Goal: Task Accomplishment & Management: Use online tool/utility

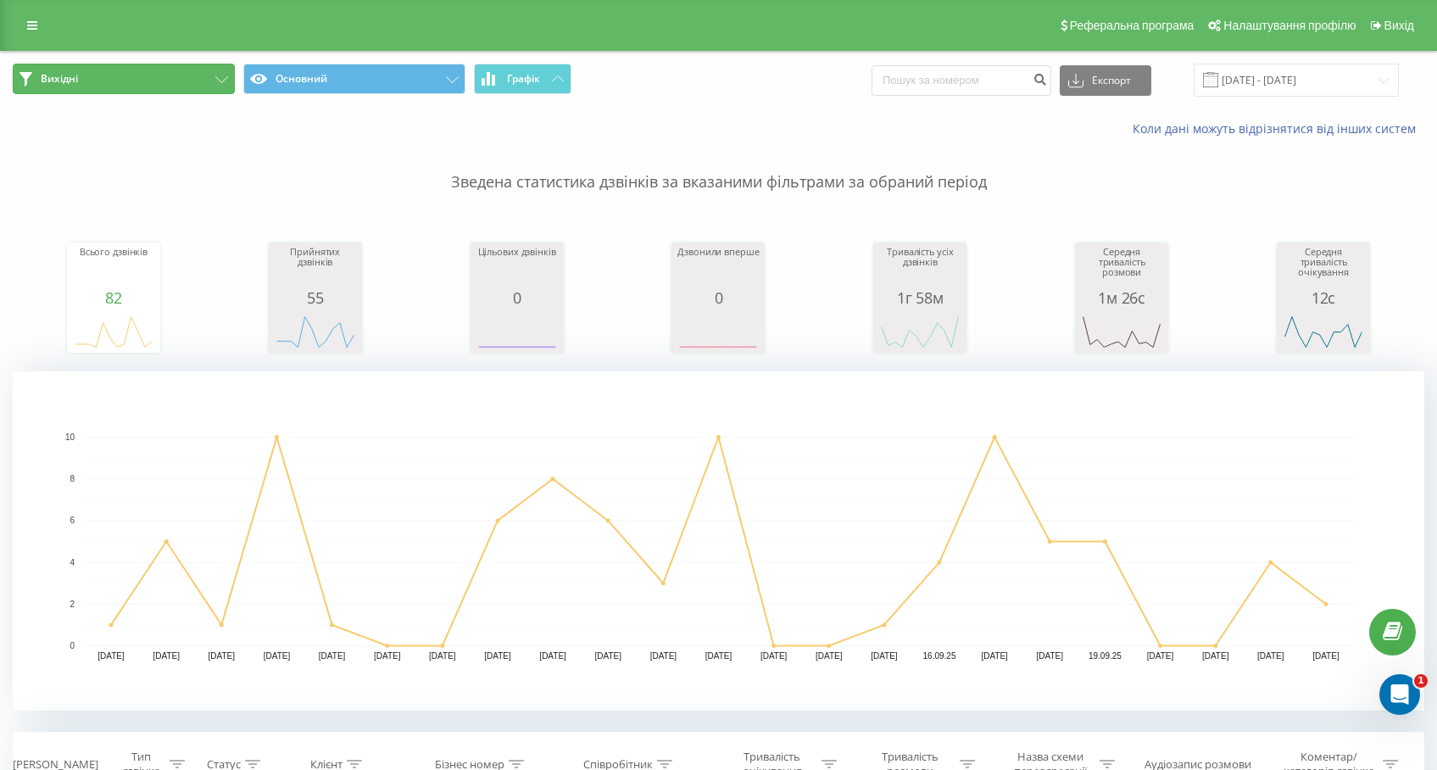
click at [106, 79] on button "Вихідні" at bounding box center [124, 79] width 222 height 31
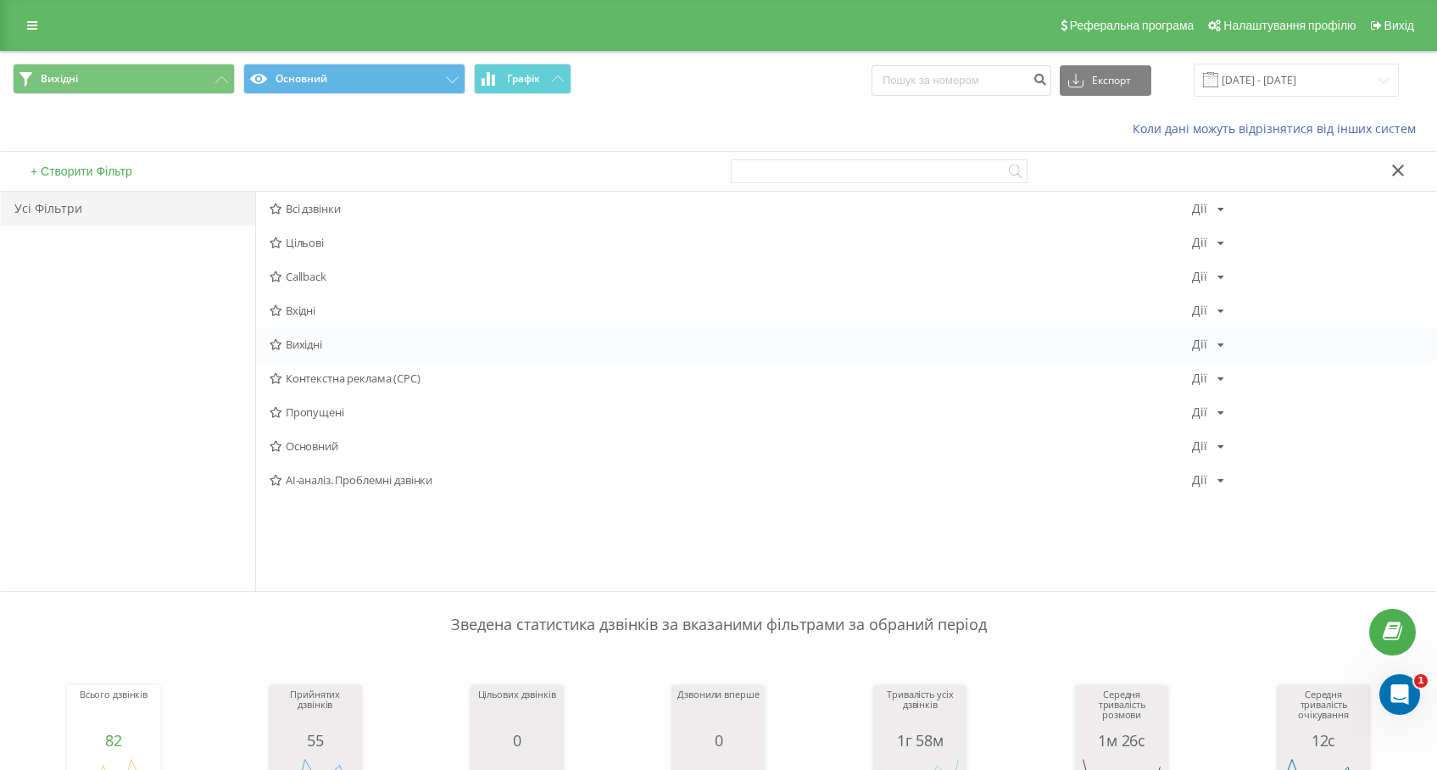
click at [307, 338] on span "Вихідні" at bounding box center [731, 344] width 922 height 12
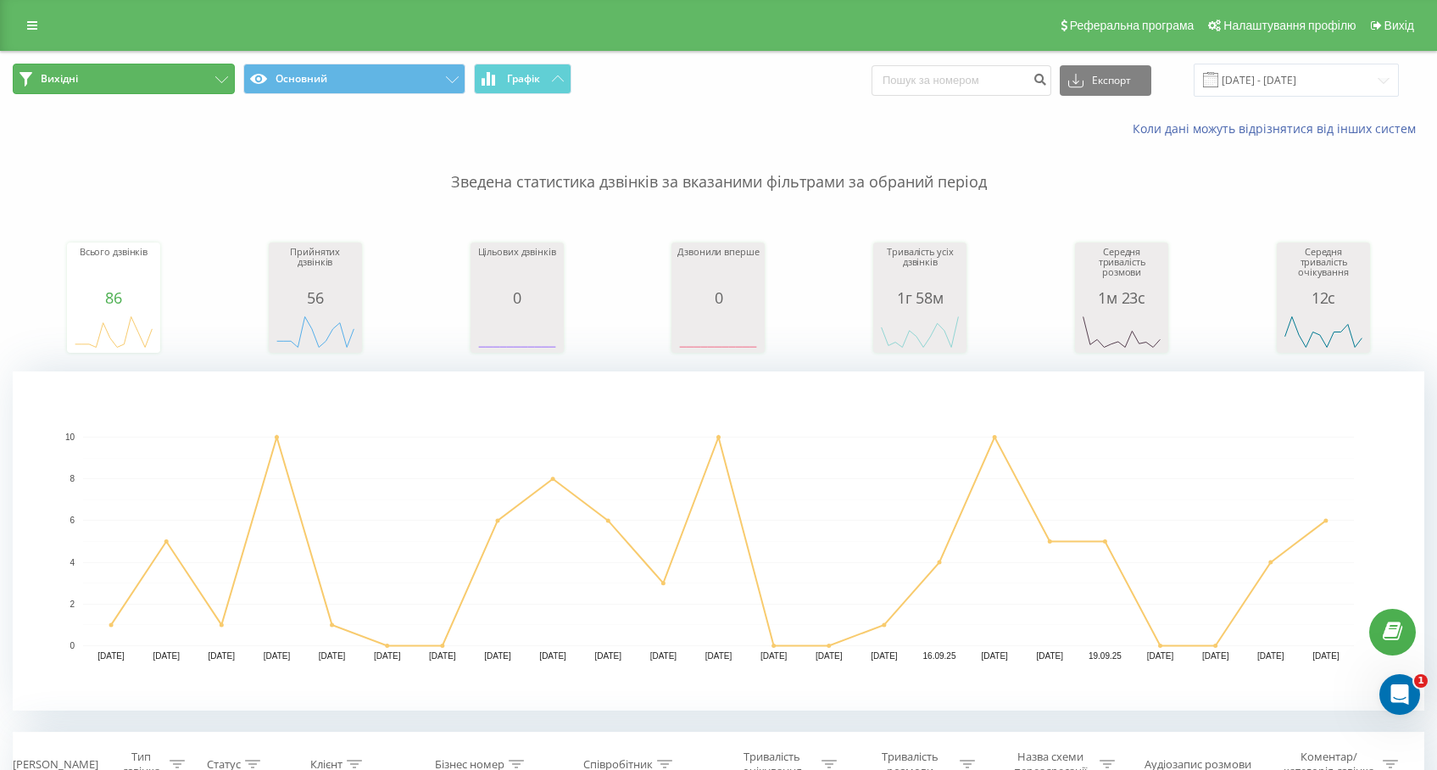
click at [167, 79] on button "Вихідні" at bounding box center [124, 79] width 222 height 31
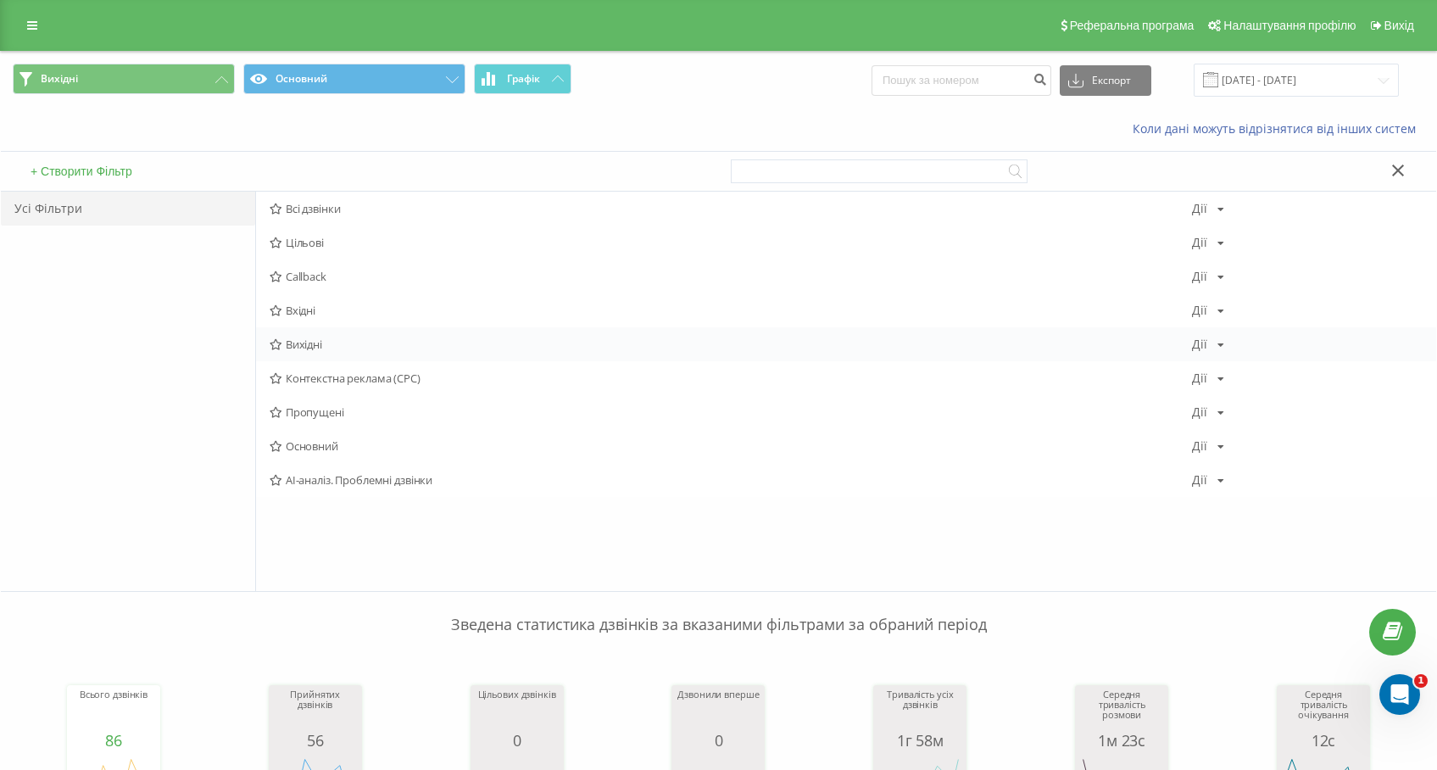
click at [298, 339] on span "Вихідні" at bounding box center [731, 344] width 922 height 12
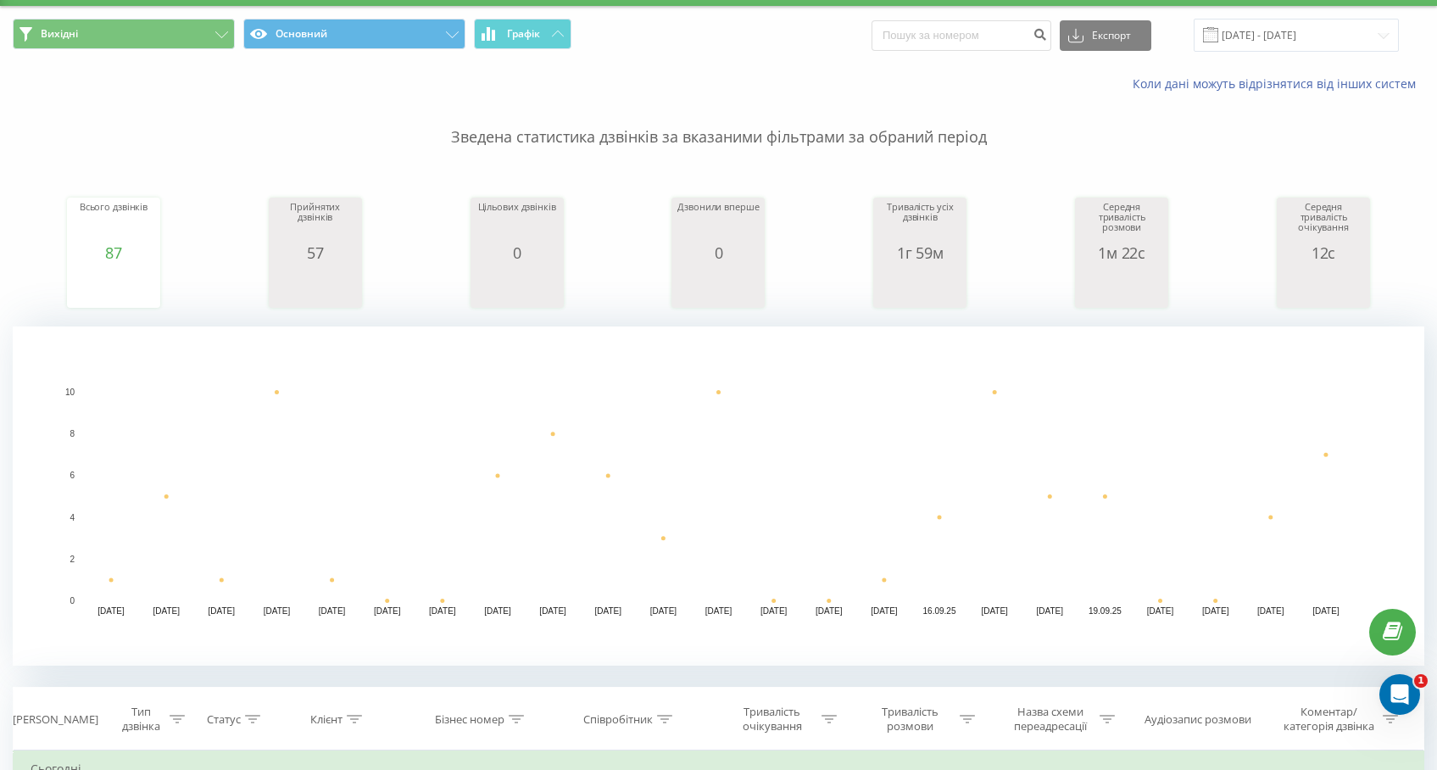
scroll to position [42, 0]
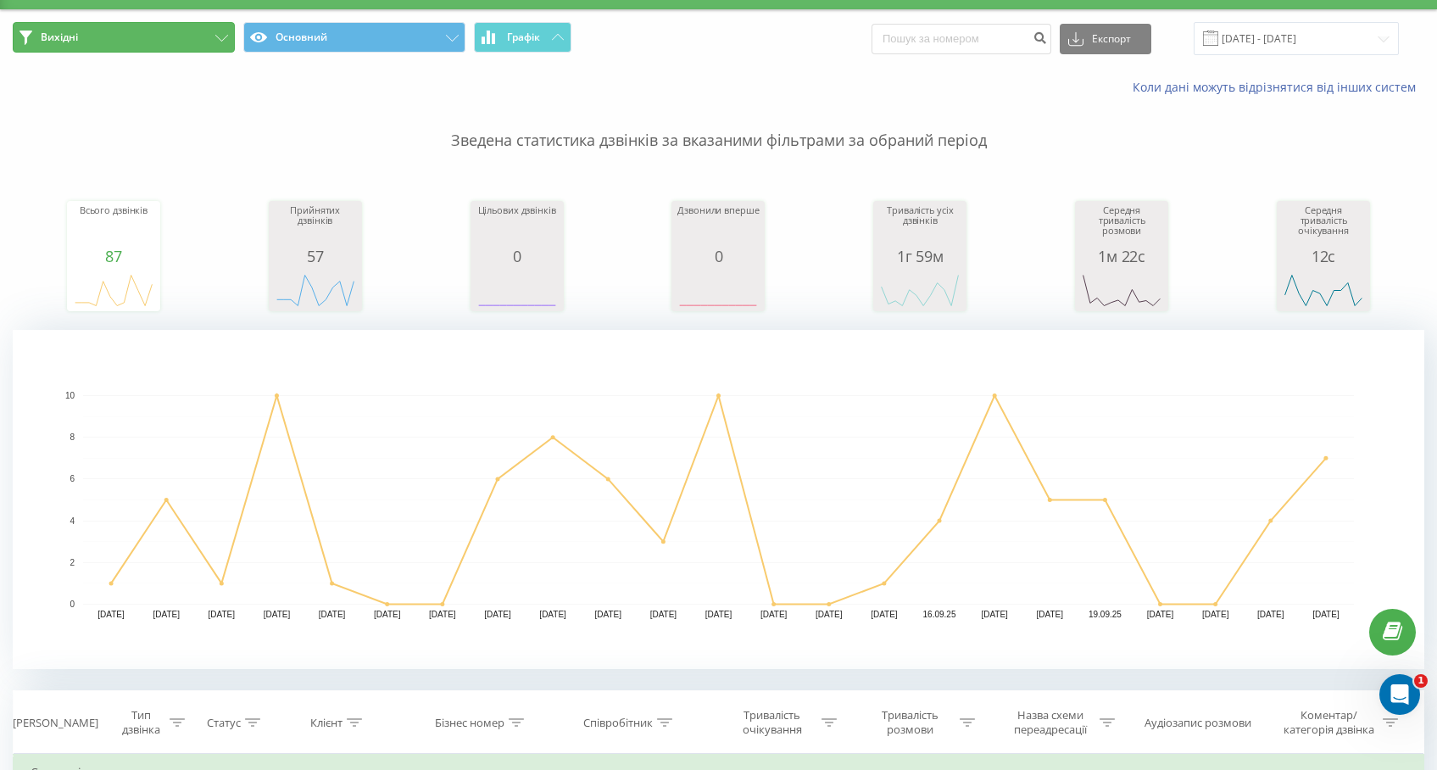
click at [176, 50] on button "Вихідні" at bounding box center [124, 37] width 222 height 31
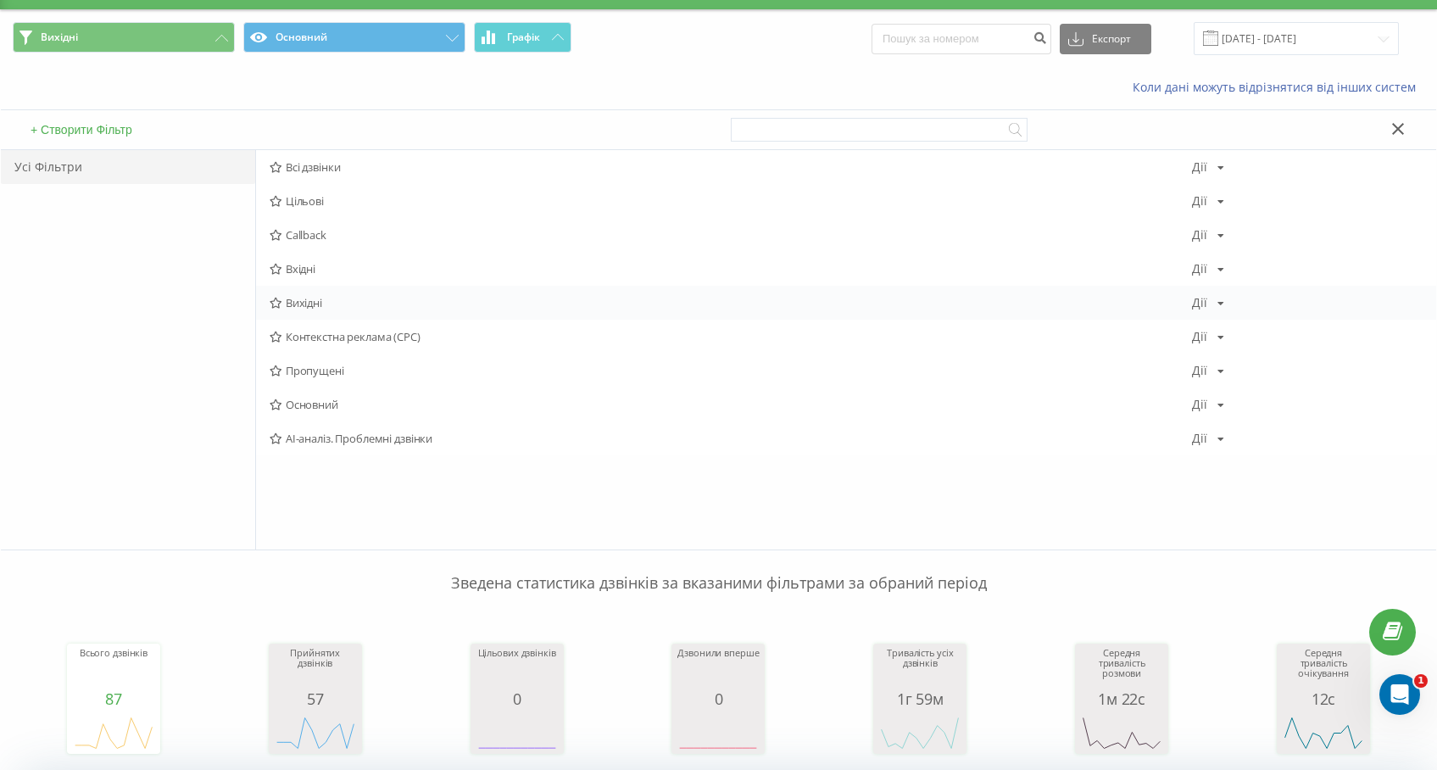
click at [308, 303] on span "Вихідні" at bounding box center [731, 303] width 922 height 12
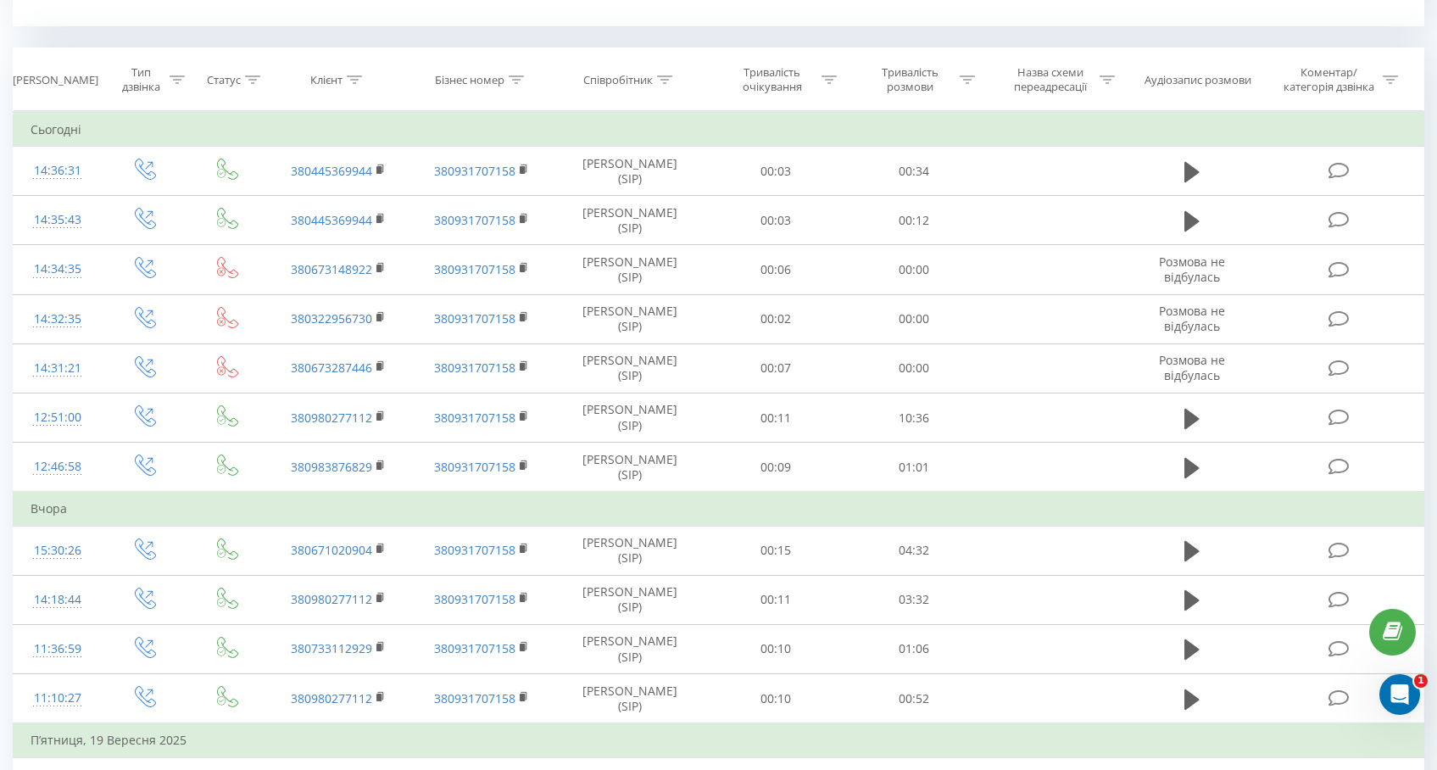
scroll to position [341, 0]
